Goal: Task Accomplishment & Management: Complete application form

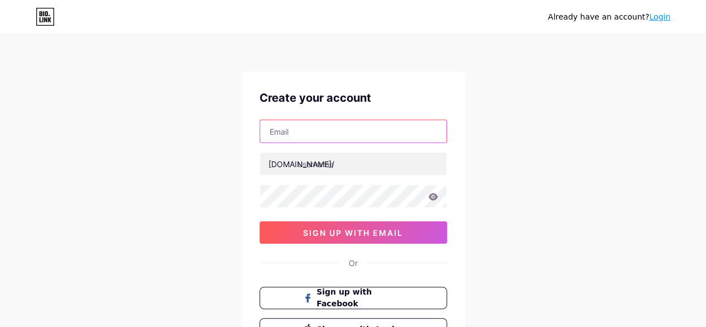
click at [327, 132] on input "text" at bounding box center [353, 131] width 186 height 22
type input "[EMAIL_ADDRESS][DOMAIN_NAME]"
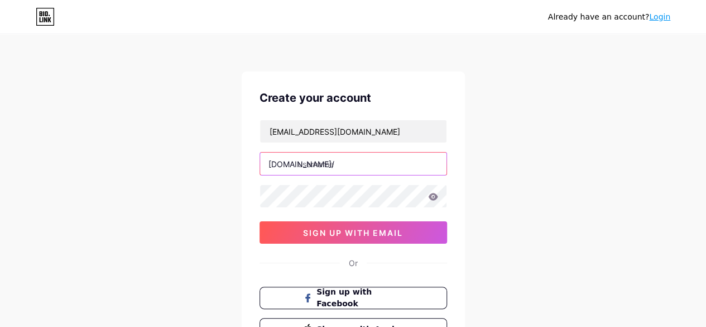
click at [358, 170] on input "text" at bounding box center [353, 163] width 186 height 22
type input "arpovo_health"
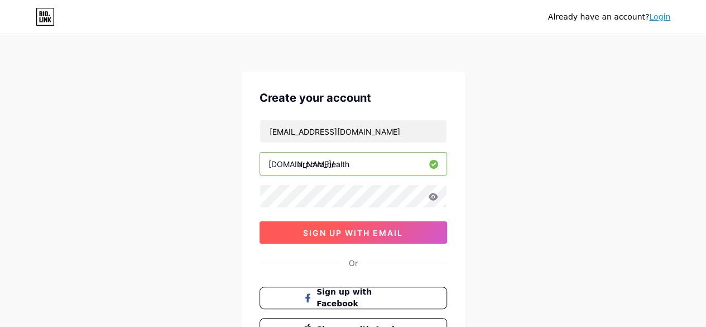
click at [348, 229] on span "sign up with email" at bounding box center [353, 232] width 100 height 9
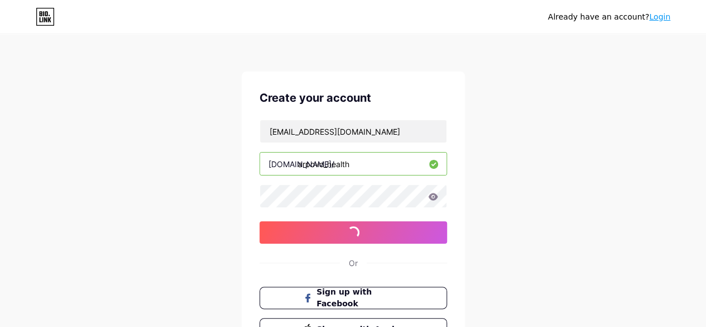
click at [433, 195] on icon at bounding box center [432, 196] width 9 height 7
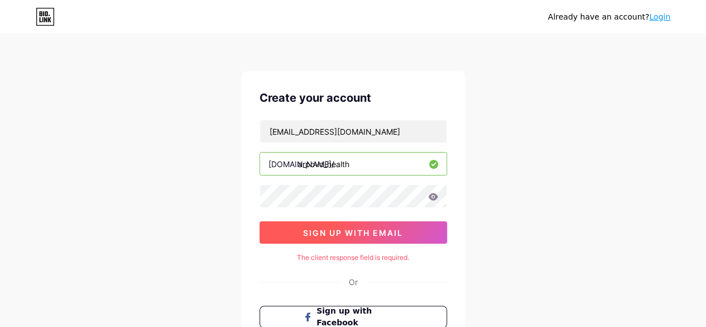
click at [345, 224] on button "sign up with email" at bounding box center [354, 232] width 188 height 22
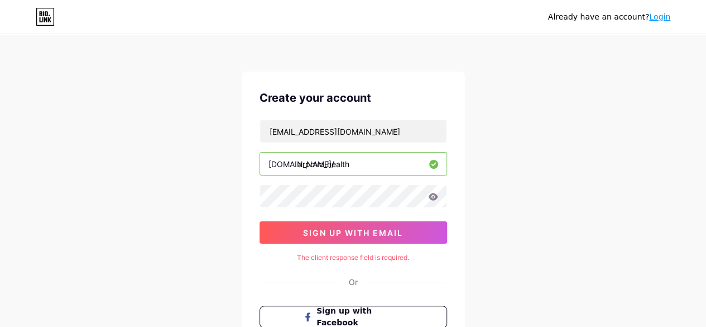
click at [371, 253] on div "The client response field is required." at bounding box center [354, 257] width 188 height 10
drag, startPoint x: 371, startPoint y: 253, endPoint x: 298, endPoint y: 44, distance: 221.5
click at [298, 44] on div "Already have an account? Login Create your account [EMAIL_ADDRESS][DOMAIN_NAME]…" at bounding box center [353, 223] width 706 height 446
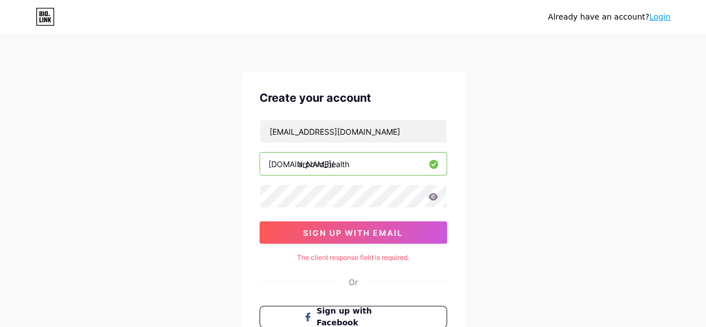
click at [352, 215] on div "[EMAIL_ADDRESS][DOMAIN_NAME] [DOMAIN_NAME]/ arpovo_health sign up with email" at bounding box center [354, 181] width 188 height 124
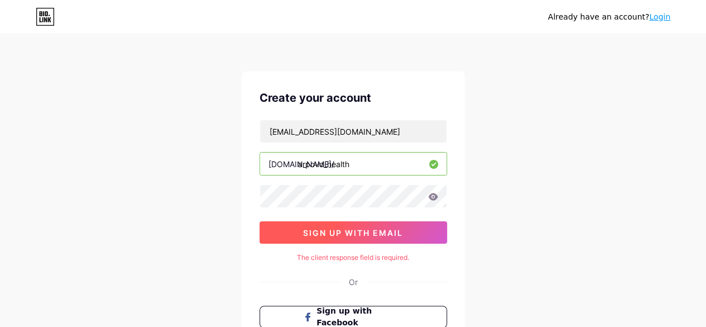
click at [353, 221] on button "sign up with email" at bounding box center [354, 232] width 188 height 22
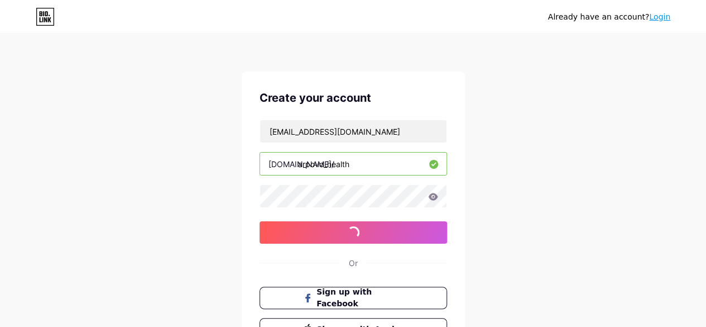
click at [365, 158] on input "arpovo_health" at bounding box center [353, 163] width 186 height 22
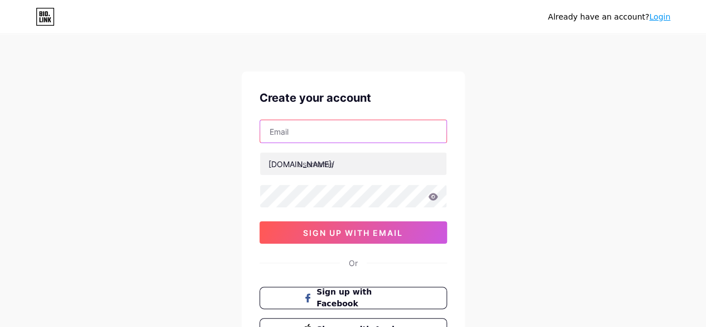
click at [313, 125] on input "text" at bounding box center [353, 131] width 186 height 22
type input "[EMAIL_ADDRESS][DOMAIN_NAME]"
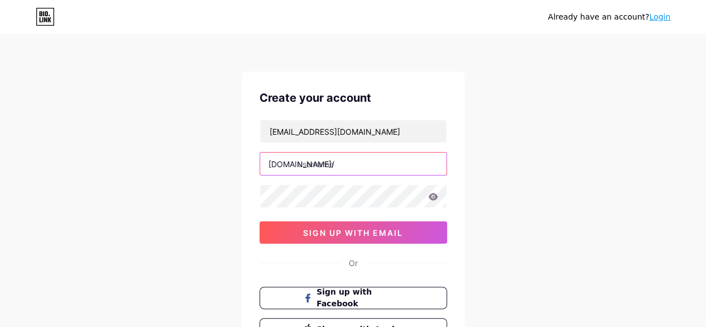
click at [337, 164] on input "text" at bounding box center [353, 163] width 186 height 22
type input "arpovo_health"
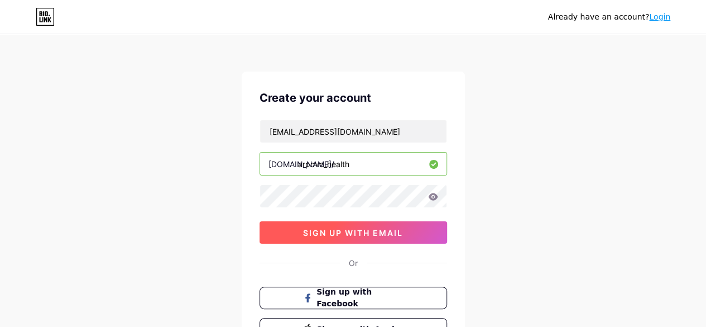
click at [409, 223] on button "sign up with email" at bounding box center [354, 232] width 188 height 22
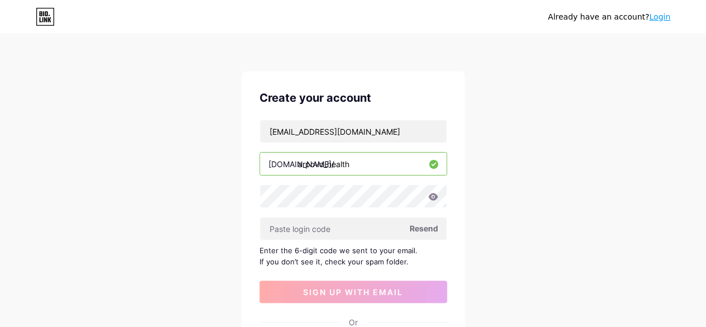
click at [434, 229] on span "Resend" at bounding box center [424, 228] width 28 height 12
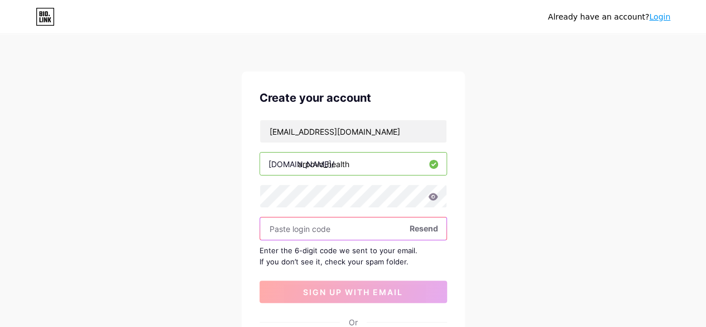
click at [335, 228] on input "text" at bounding box center [353, 228] width 186 height 22
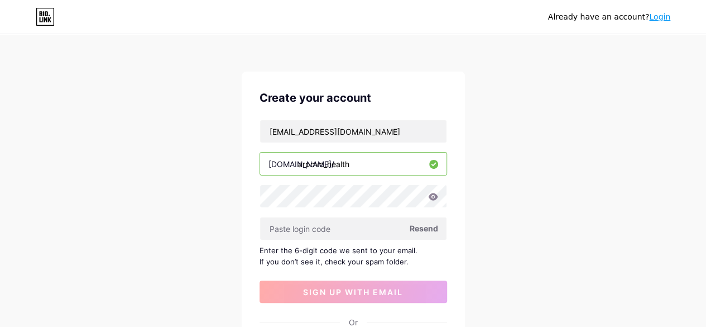
click at [417, 223] on span "Resend" at bounding box center [424, 228] width 28 height 12
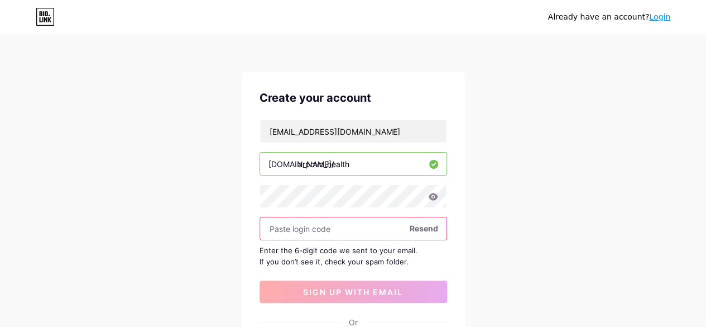
paste input "524166"
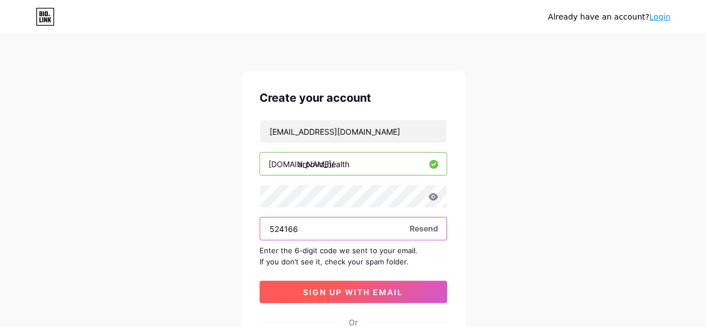
type input "524166"
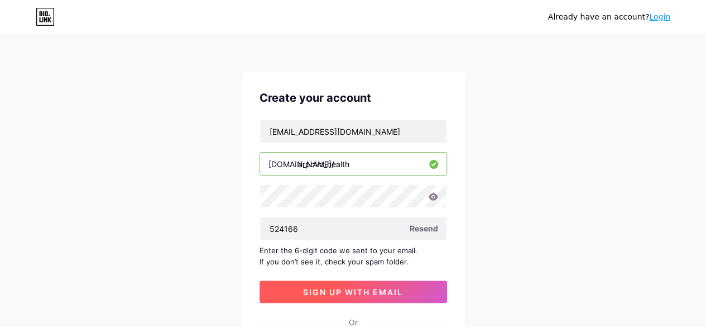
click at [335, 301] on button "sign up with email" at bounding box center [354, 291] width 188 height 22
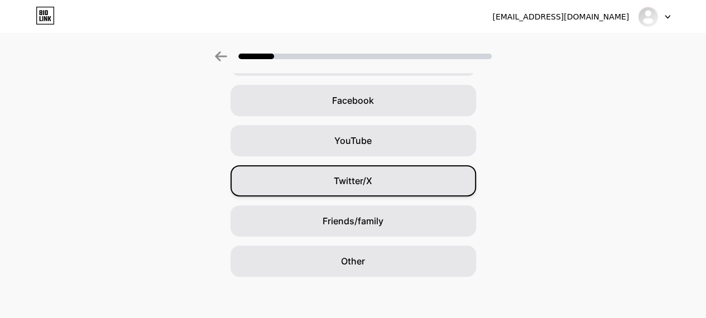
scroll to position [163, 0]
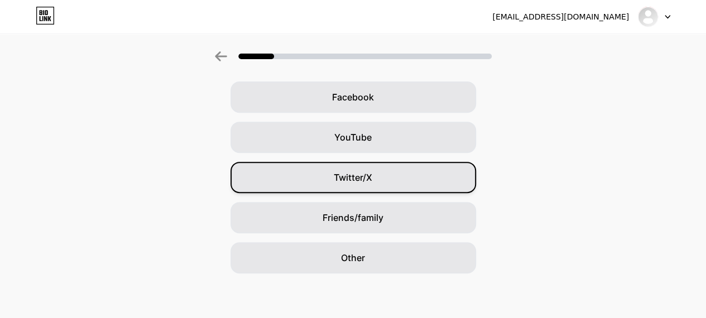
click at [364, 190] on div "Twitter/X" at bounding box center [354, 177] width 246 height 31
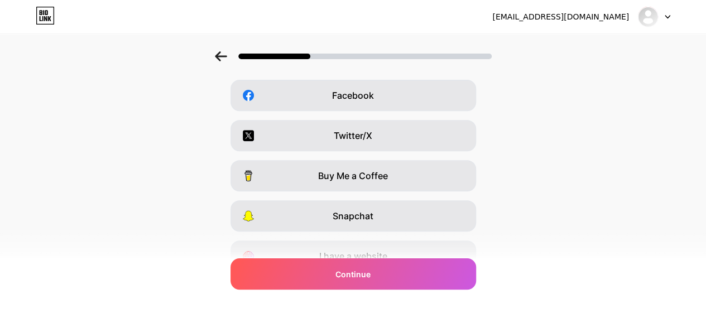
scroll to position [219, 0]
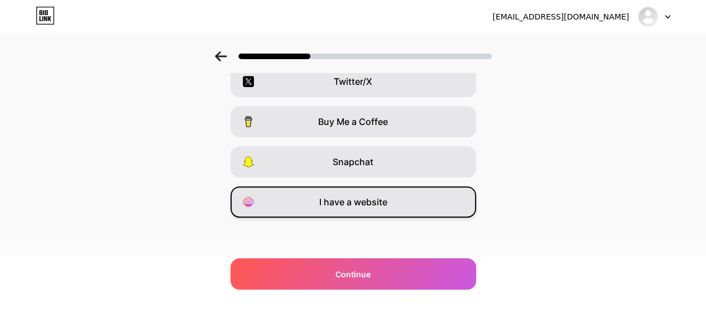
click at [358, 215] on div "I have a website" at bounding box center [354, 201] width 246 height 31
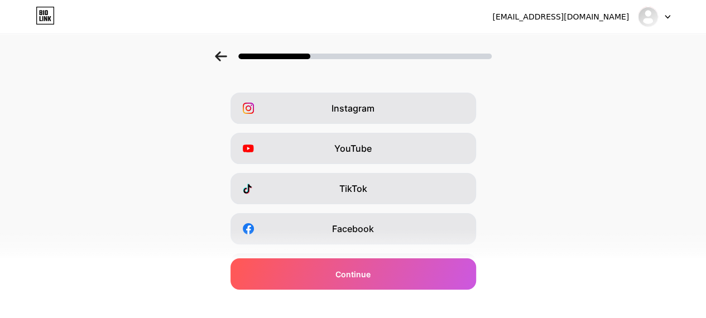
scroll to position [0, 0]
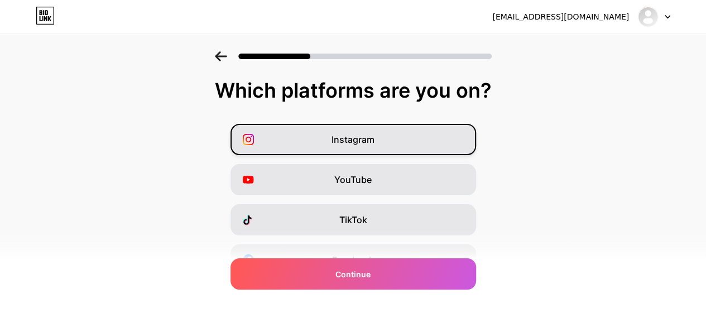
click at [356, 131] on div "Instagram" at bounding box center [354, 139] width 246 height 31
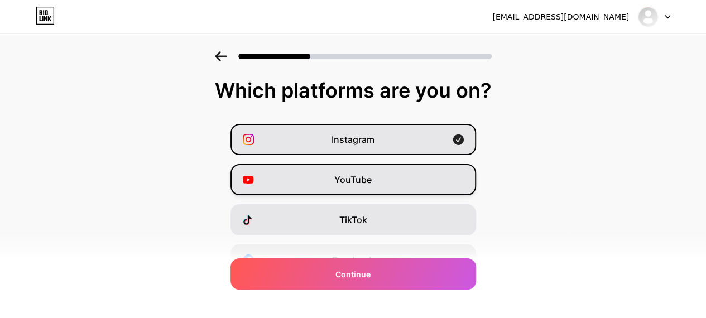
scroll to position [112, 0]
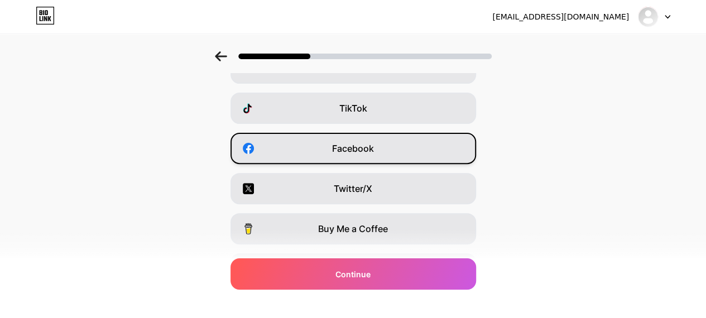
click at [359, 159] on div "Facebook" at bounding box center [354, 148] width 246 height 31
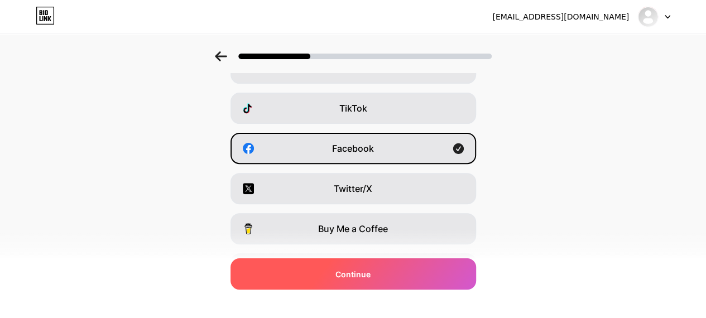
click at [364, 268] on span "Continue" at bounding box center [352, 274] width 35 height 12
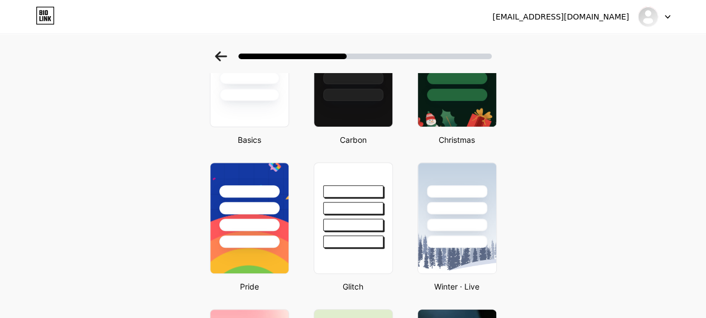
scroll to position [0, 0]
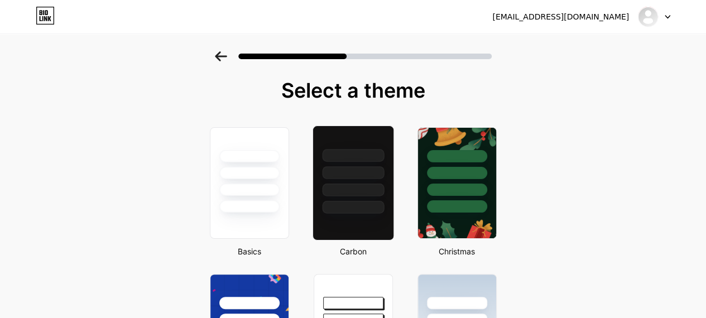
click at [362, 193] on div at bounding box center [353, 190] width 62 height 13
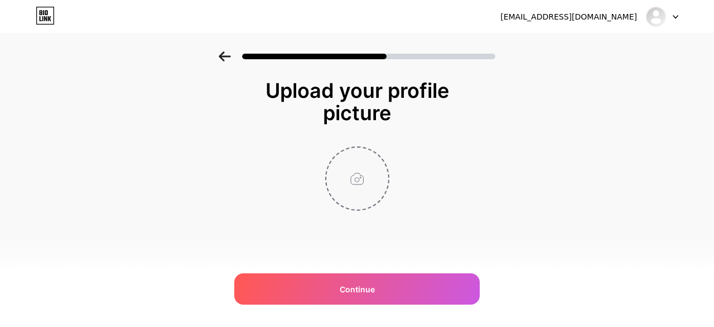
click at [362, 193] on input "file" at bounding box center [358, 178] width 62 height 62
type input "C:\fakepath\Untitled design (4).png"
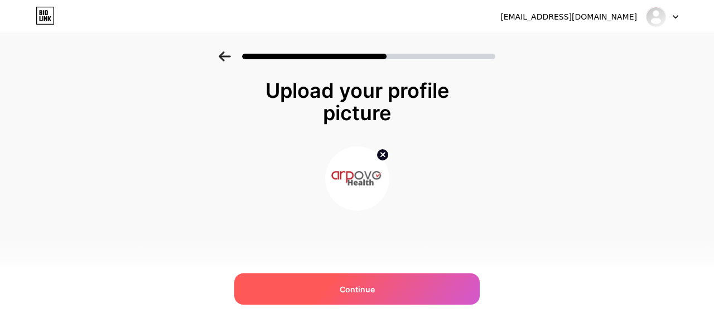
click at [409, 284] on div "Continue" at bounding box center [357, 288] width 246 height 31
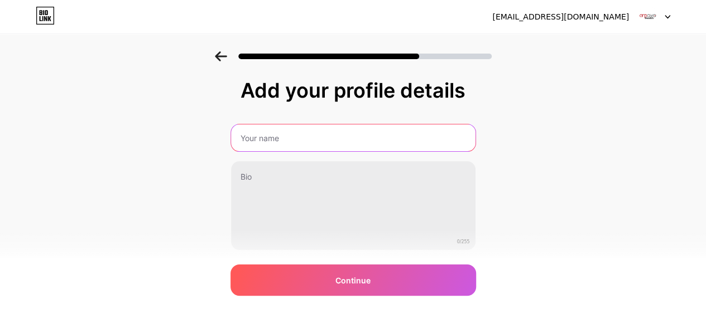
click at [361, 132] on input "text" at bounding box center [353, 137] width 244 height 27
type input "Arpovohealth"
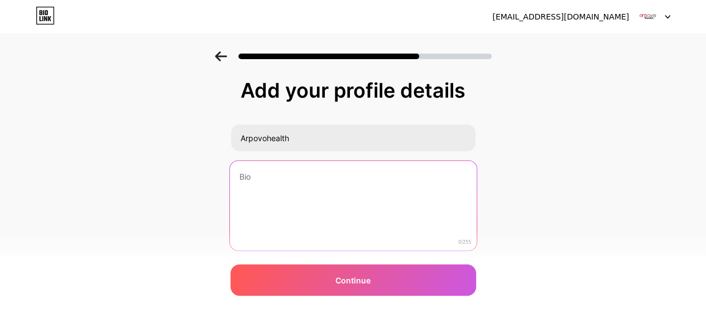
click at [324, 184] on textarea at bounding box center [352, 206] width 247 height 91
paste textarea "Arpovo Health supplies quality medical products online—needles, syringes, PPE &…"
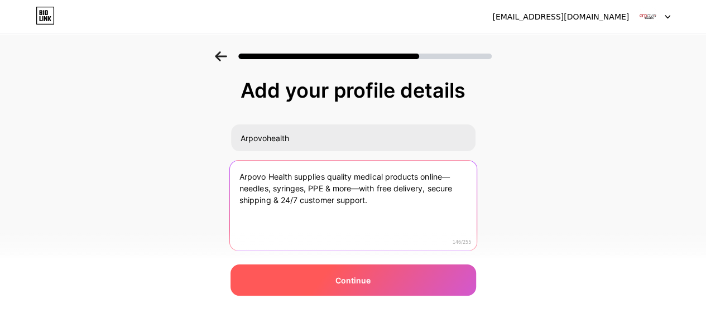
type textarea "Arpovo Health supplies quality medical products online—needles, syringes, PPE &…"
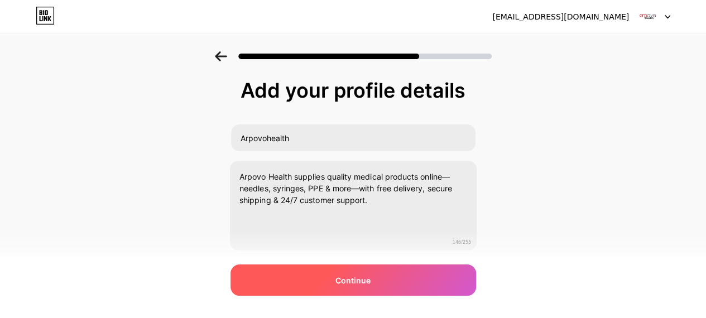
click at [319, 275] on div "Continue" at bounding box center [354, 280] width 246 height 31
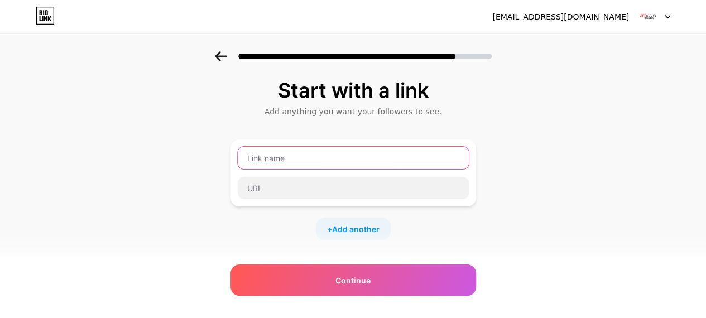
click at [333, 158] on input "text" at bounding box center [353, 158] width 231 height 22
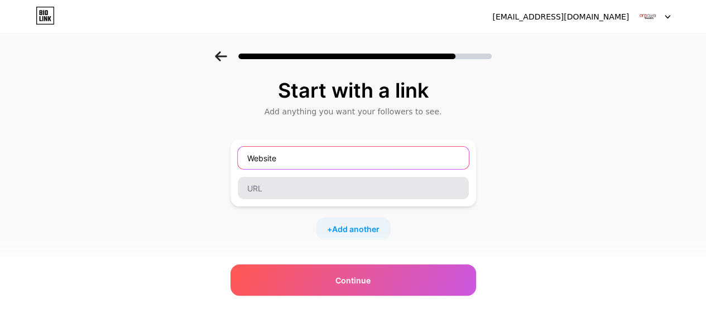
type input "Website"
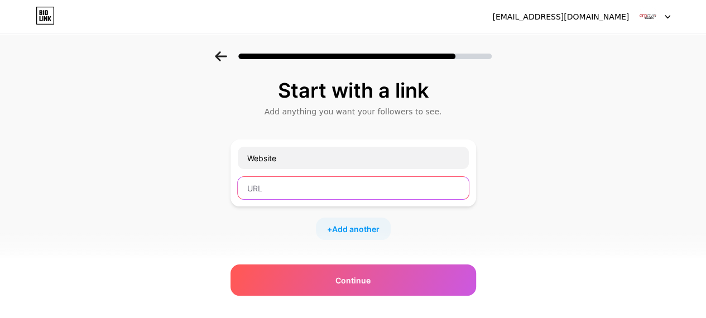
click at [380, 186] on input "text" at bounding box center [353, 188] width 231 height 22
paste input "https://arpovohealth.com/"
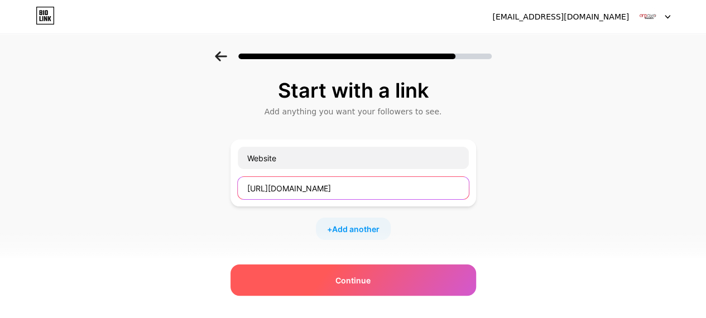
type input "https://arpovohealth.com/"
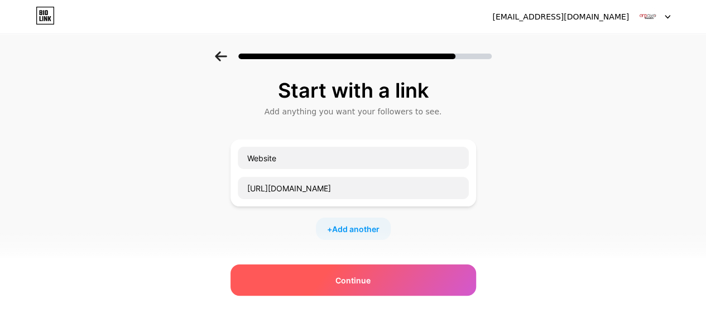
click at [350, 278] on span "Continue" at bounding box center [352, 281] width 35 height 12
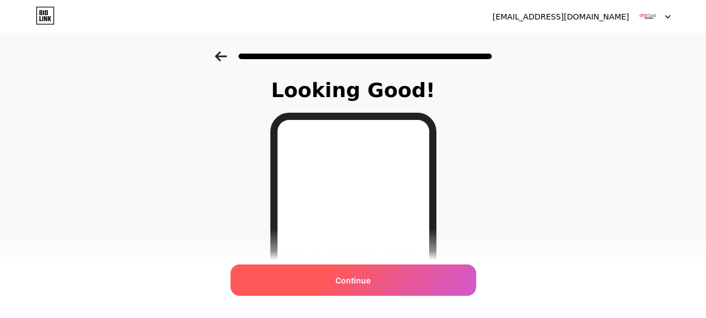
click at [406, 276] on div "Continue" at bounding box center [354, 280] width 246 height 31
